Goal: Find contact information: Find contact information

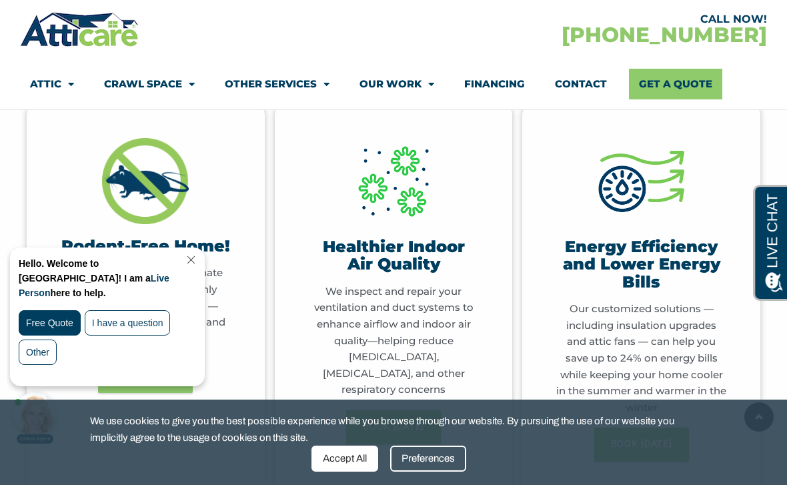
scroll to position [646, 0]
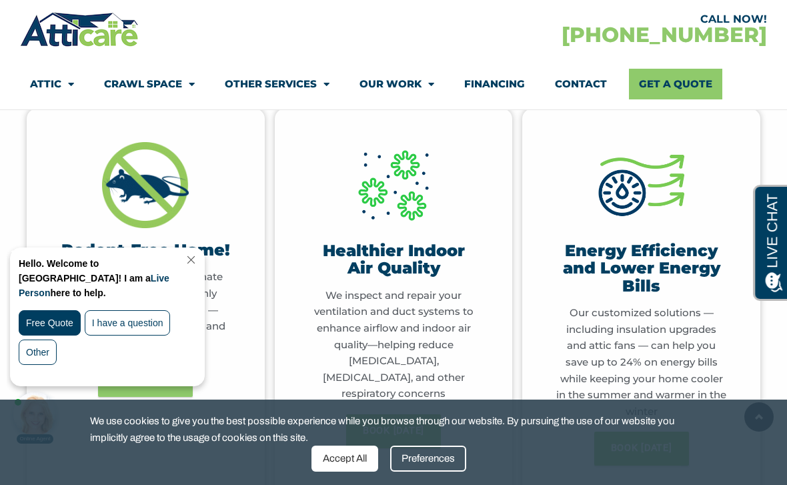
click at [199, 256] on link "Close Chat" at bounding box center [190, 260] width 18 height 10
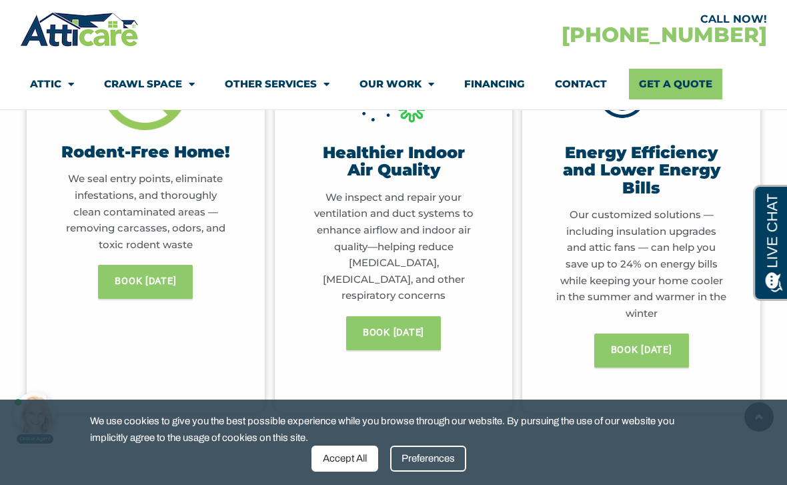
scroll to position [743, 0]
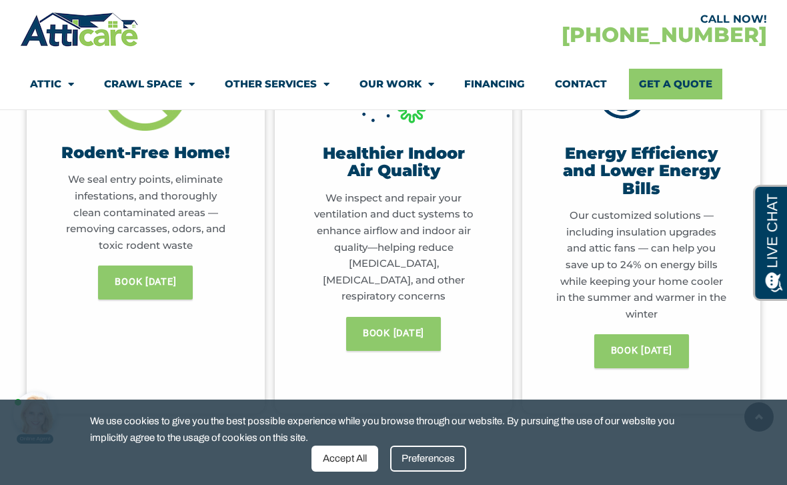
click at [389, 83] on link "Our Work" at bounding box center [396, 84] width 75 height 31
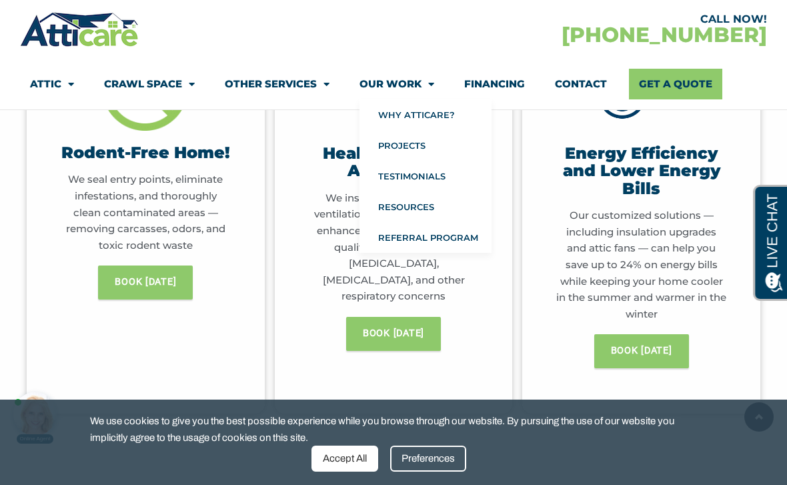
click at [446, 113] on link "Why Atticare?" at bounding box center [425, 114] width 132 height 31
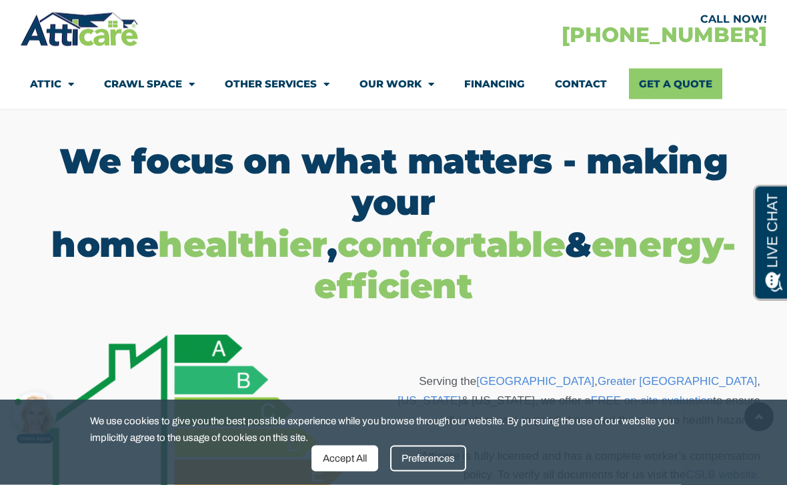
scroll to position [766, 0]
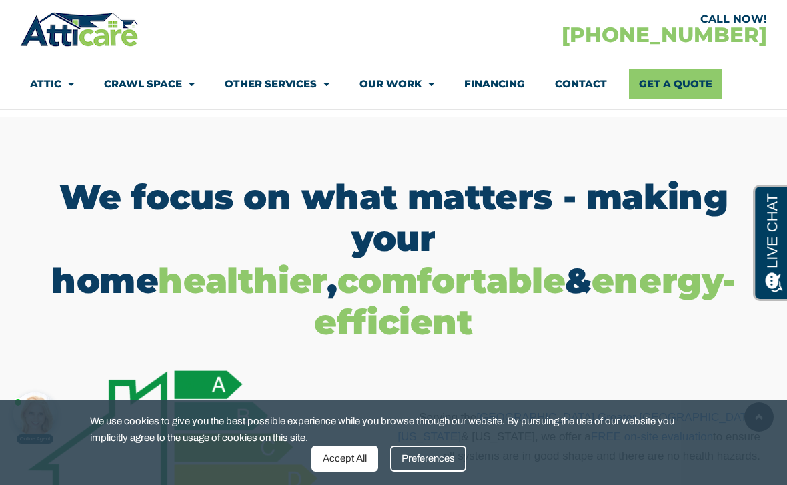
click at [585, 85] on link "Contact" at bounding box center [581, 84] width 52 height 31
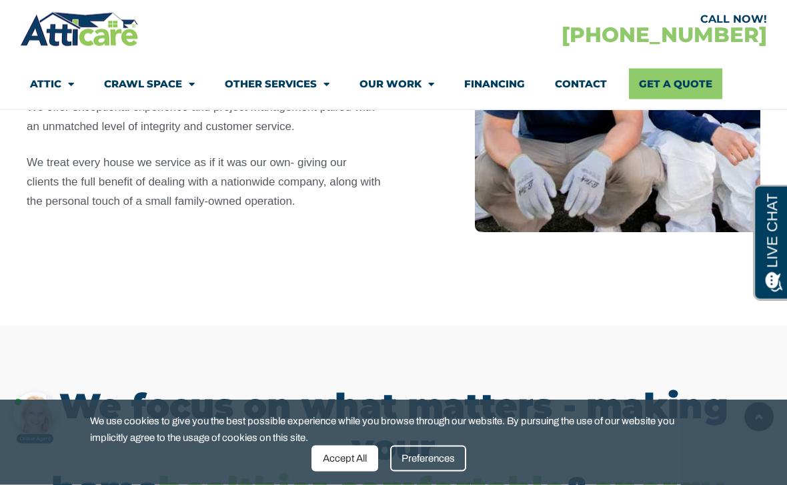
scroll to position [518, 0]
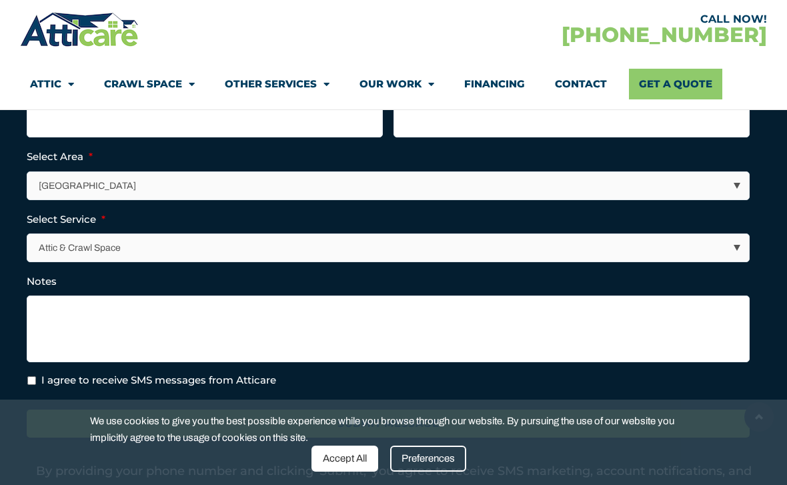
scroll to position [465, 0]
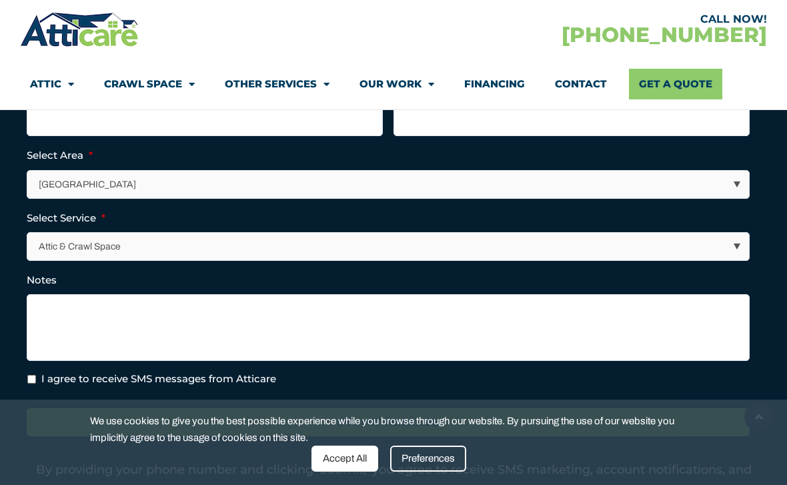
click at [729, 187] on select "Los Angeles Area San Francisco Bay Area New Jersey / New York Area Other Areas" at bounding box center [388, 184] width 721 height 27
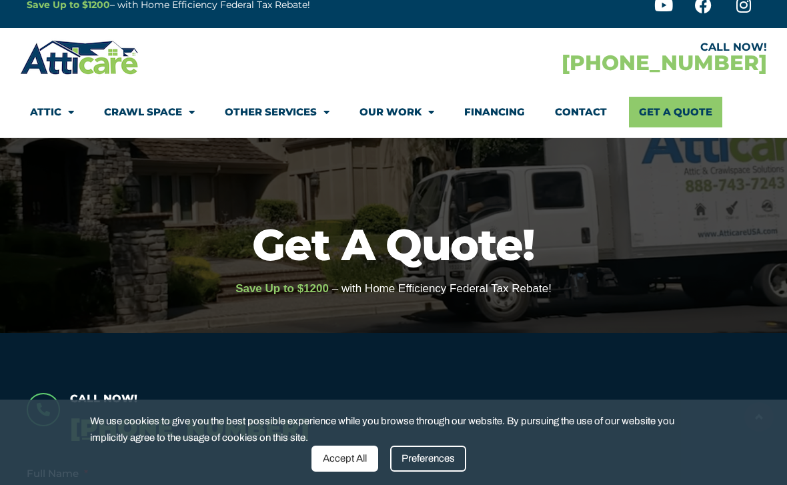
scroll to position [0, 0]
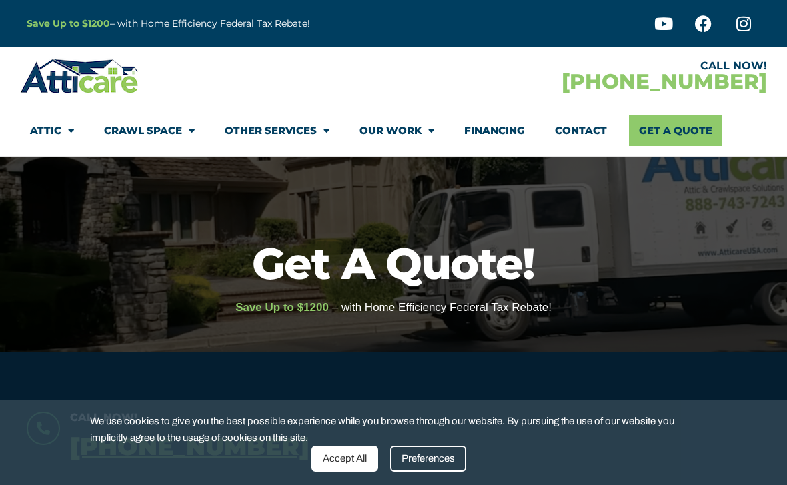
click at [745, 22] on icon at bounding box center [743, 23] width 17 height 17
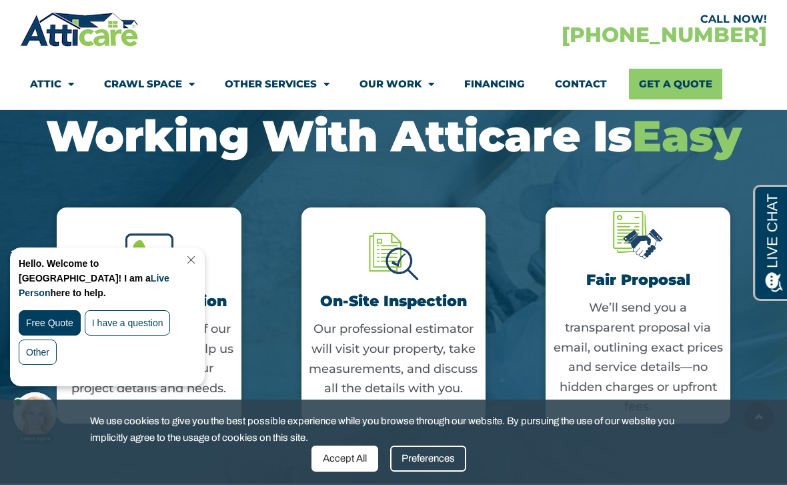
scroll to position [2499, 0]
